Goal: Book appointment/travel/reservation

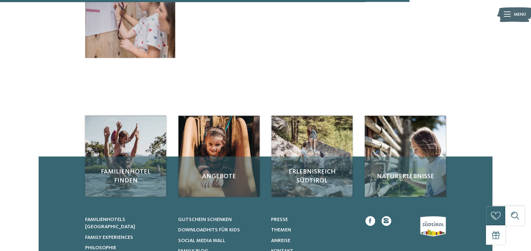
scroll to position [554, 0]
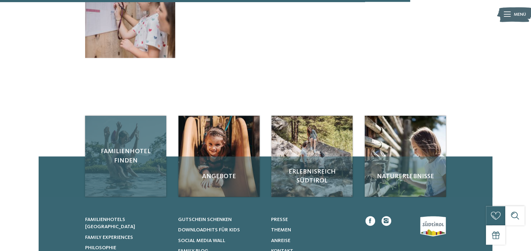
click at [132, 169] on div "Familienhotel finden" at bounding box center [125, 156] width 81 height 81
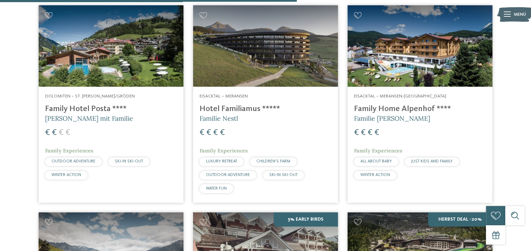
scroll to position [1239, 0]
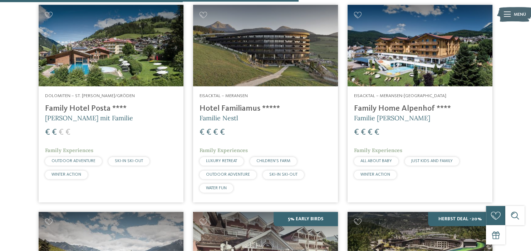
click at [415, 89] on div "Eisacktal – Meransen-Mühlbach Family Home Alpenhof **** Familie Pabst € € € € F…" at bounding box center [420, 138] width 145 height 103
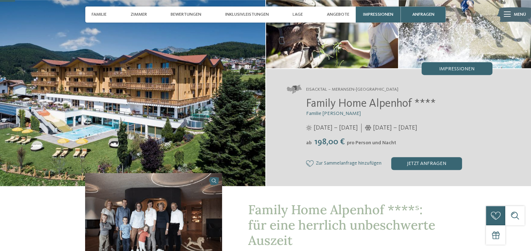
scroll to position [62, 0]
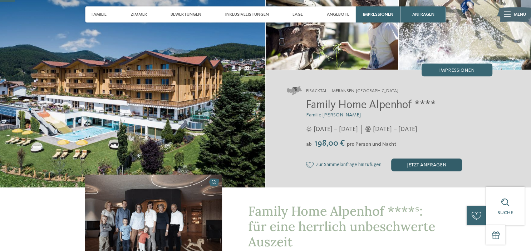
click at [417, 165] on div "jetzt anfragen" at bounding box center [426, 165] width 71 height 13
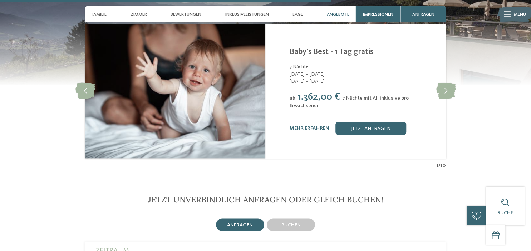
scroll to position [1374, 0]
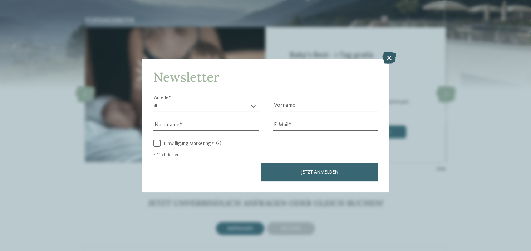
click at [391, 55] on icon at bounding box center [389, 57] width 14 height 11
